Goal: Complete application form

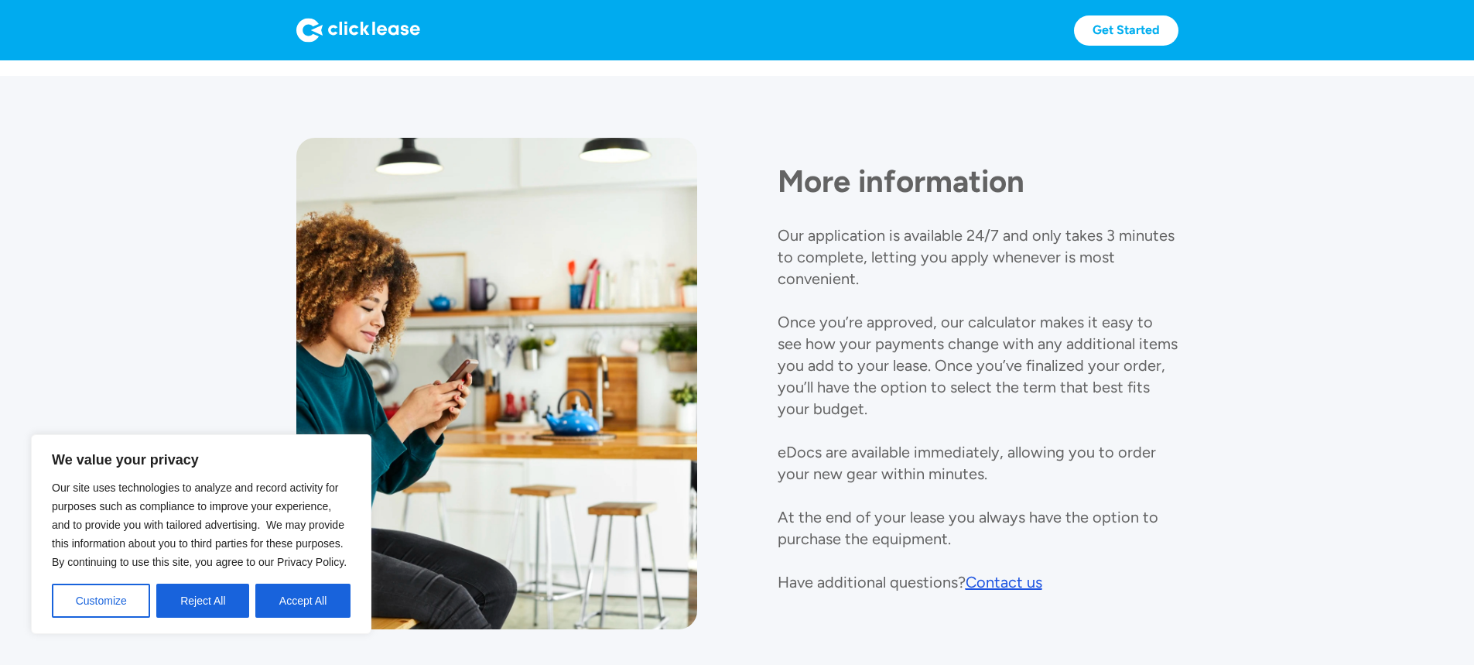
scroll to position [1766, 0]
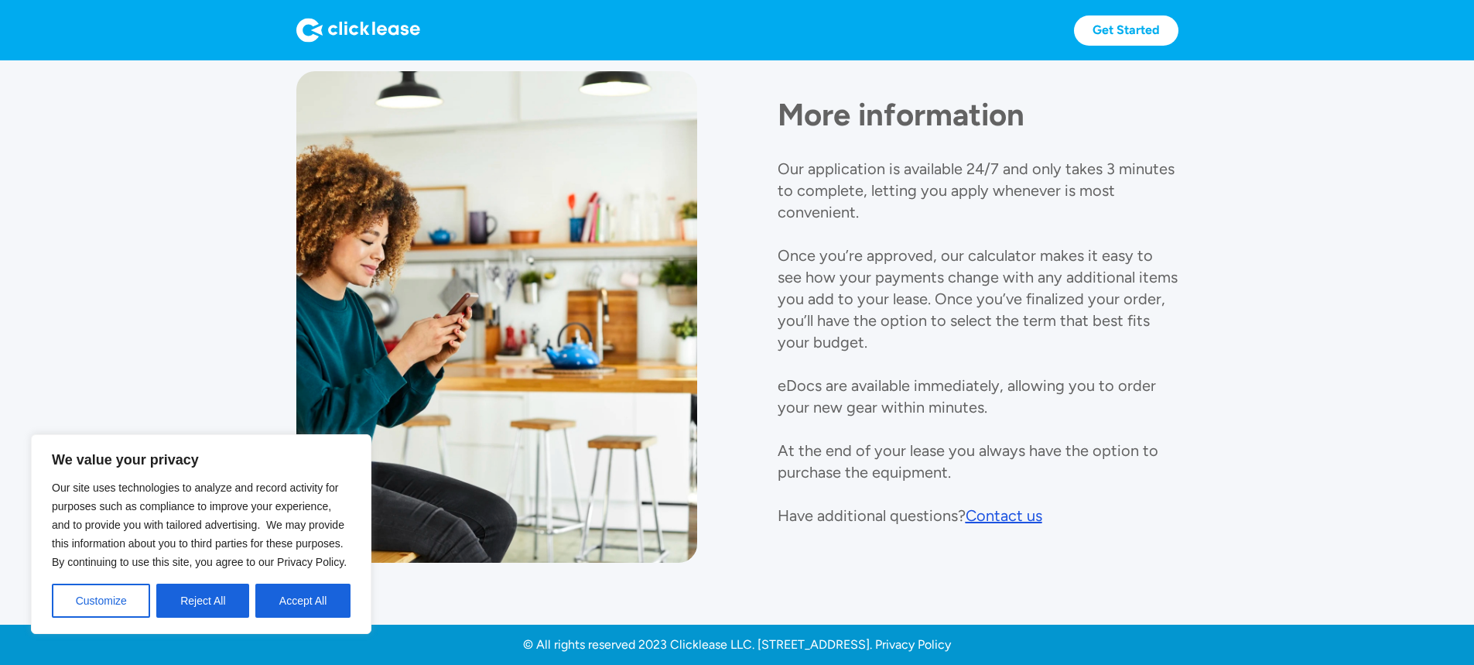
click at [1012, 506] on div "Contact us" at bounding box center [1004, 515] width 77 height 19
drag, startPoint x: 1198, startPoint y: 303, endPoint x: 1062, endPoint y: 354, distance: 145.4
click at [1178, 304] on div "More information Our application is available 24/7 and only takes 3 minutes to …" at bounding box center [978, 298] width 401 height 455
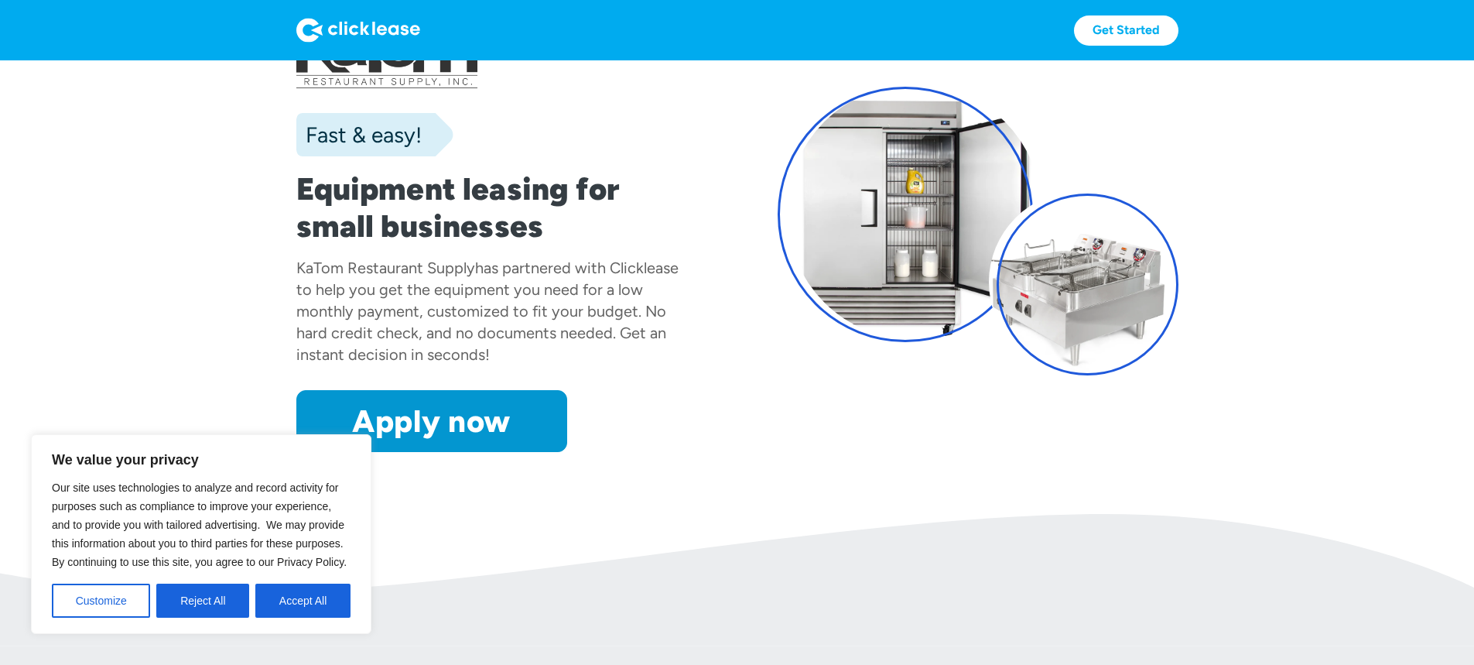
scroll to position [155, 0]
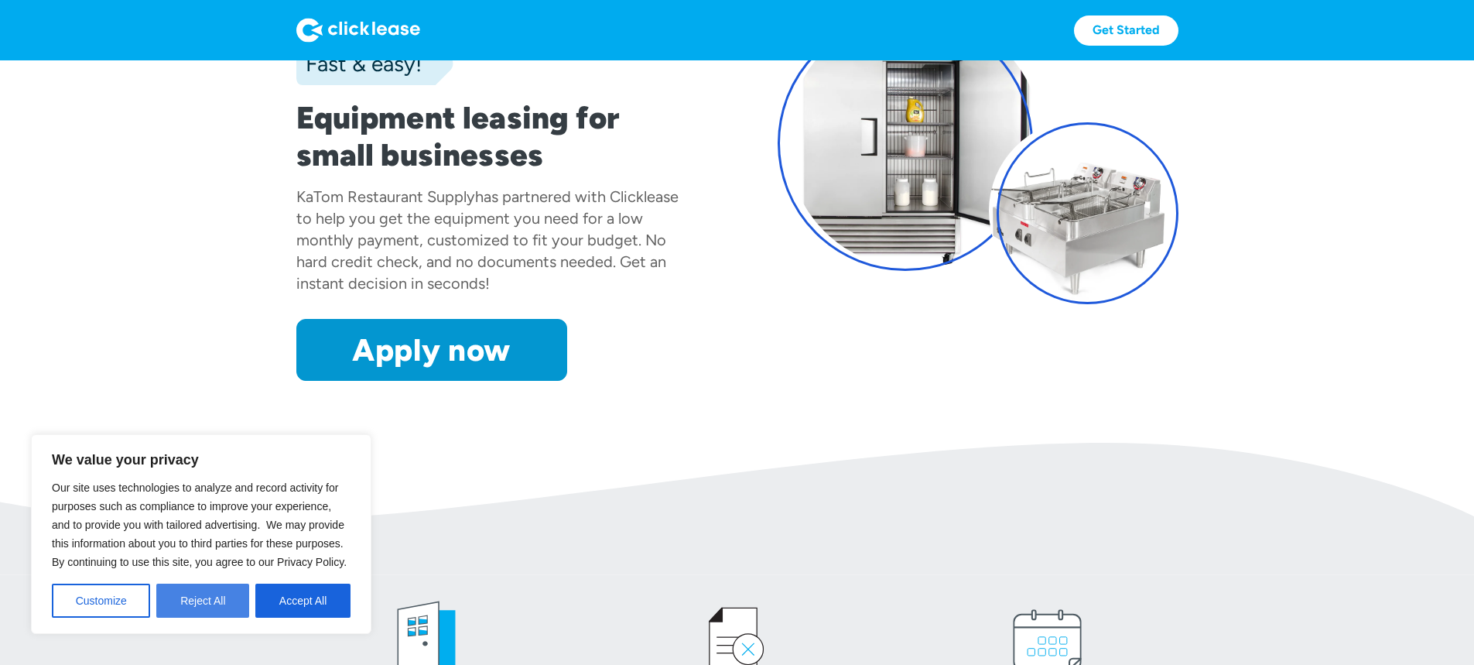
click at [190, 608] on button "Reject All" at bounding box center [202, 600] width 93 height 34
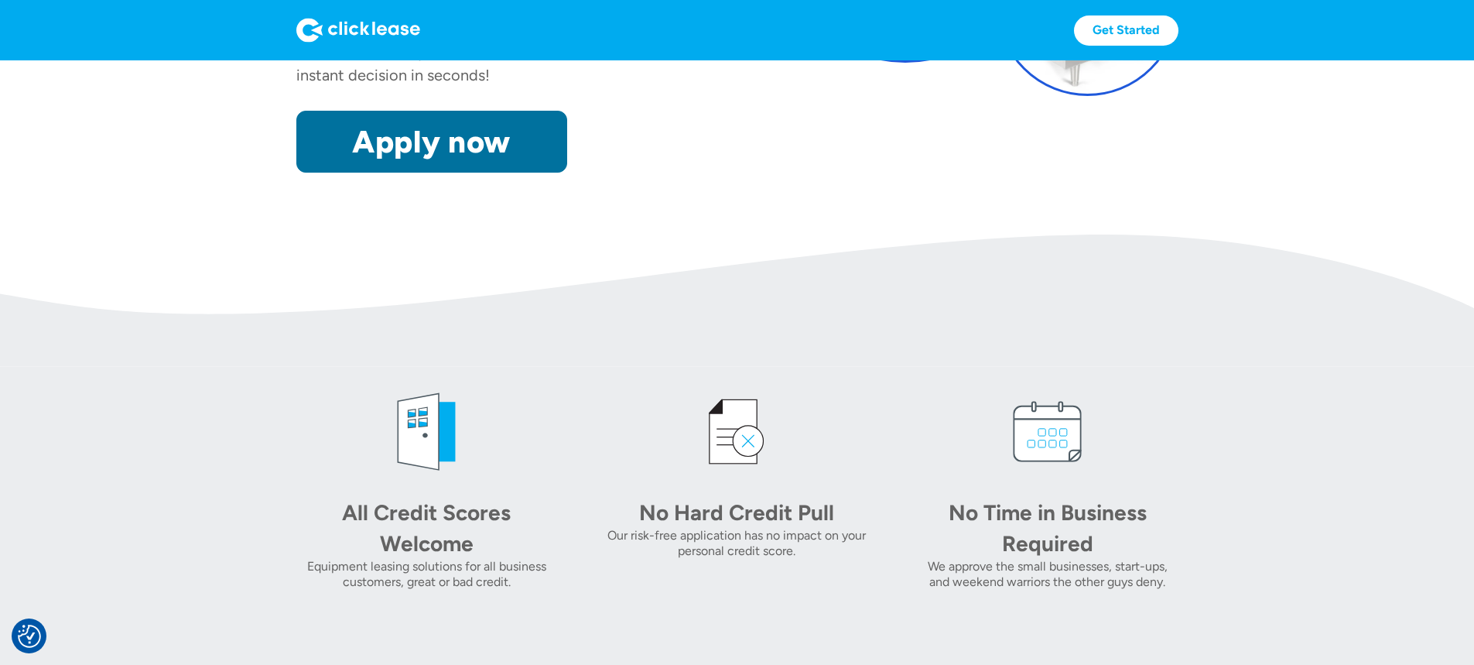
scroll to position [387, 0]
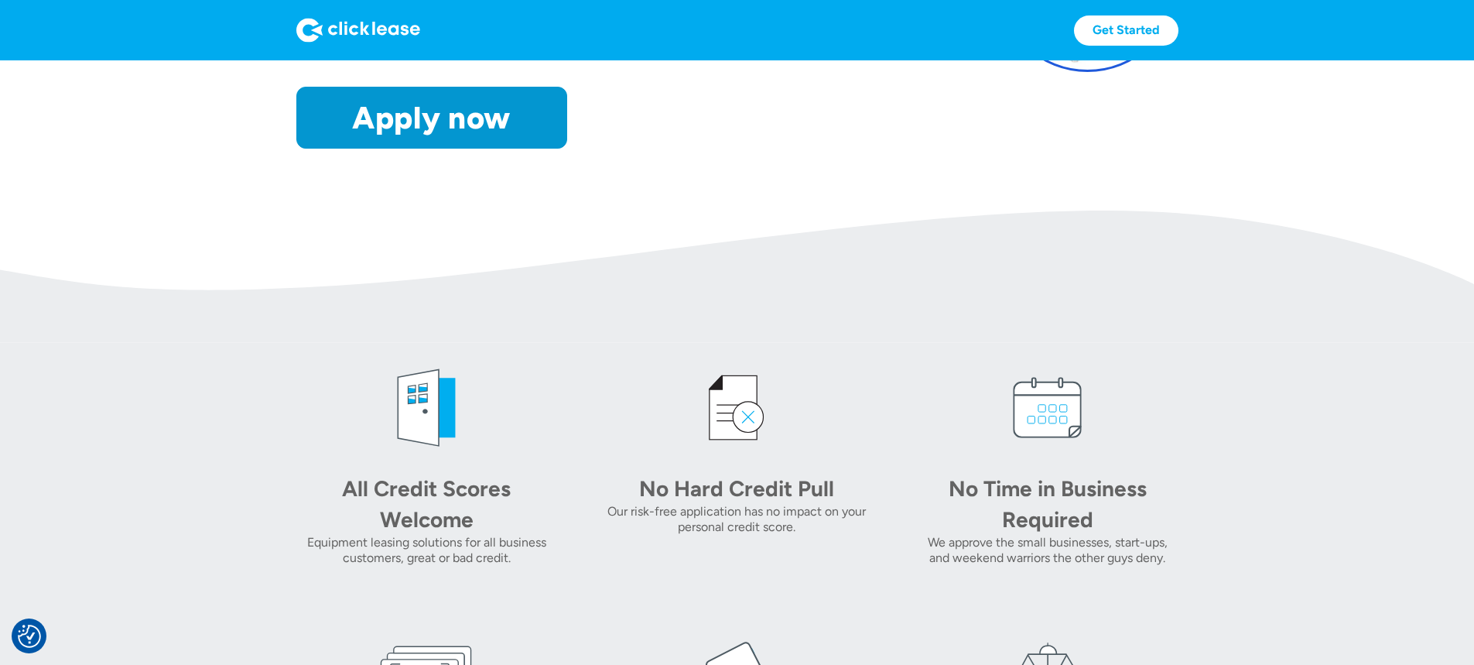
drag, startPoint x: 288, startPoint y: 192, endPoint x: 361, endPoint y: 247, distance: 91.8
click at [296, 149] on link "Apply now" at bounding box center [431, 118] width 271 height 62
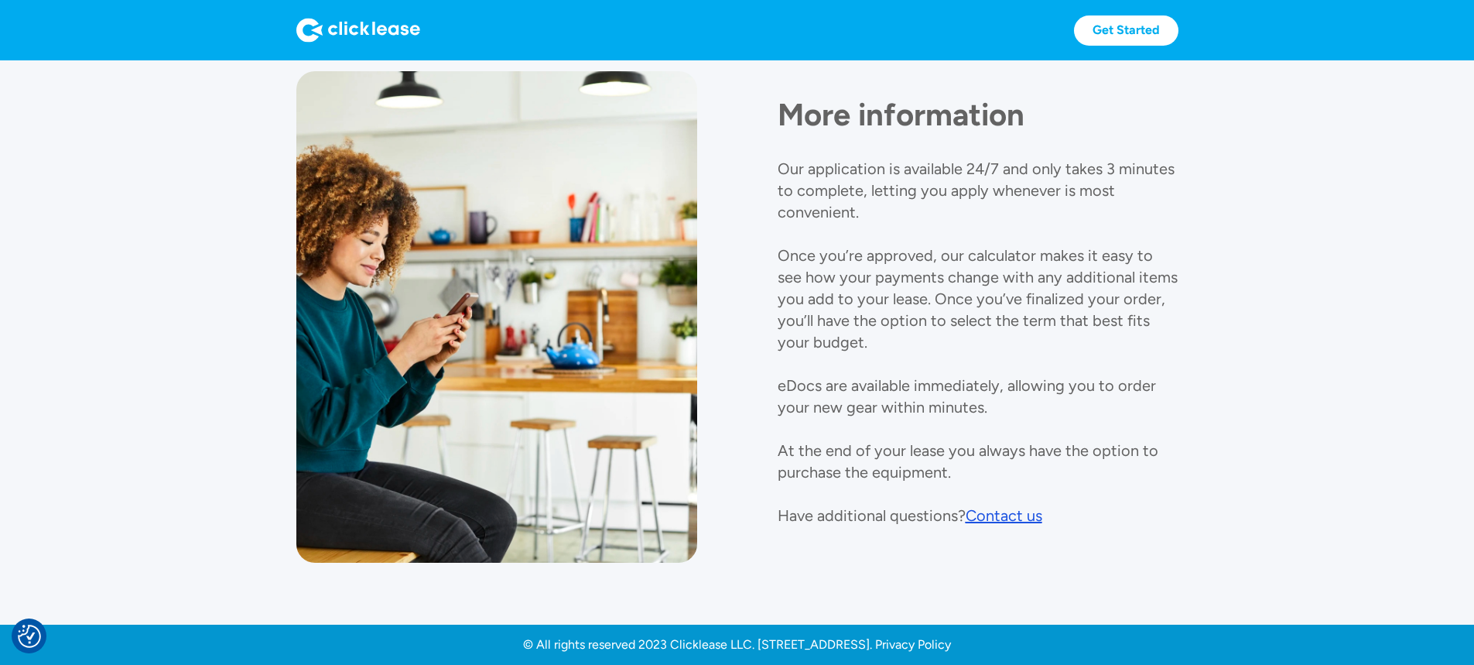
scroll to position [1766, 0]
click at [994, 506] on div "Contact us" at bounding box center [1004, 515] width 77 height 19
